Goal: Check status

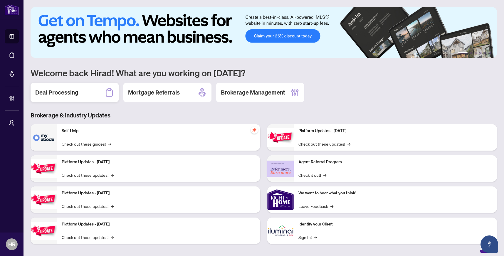
click at [71, 87] on div "Deal Processing" at bounding box center [75, 92] width 88 height 19
